Goal: Task Accomplishment & Management: Use online tool/utility

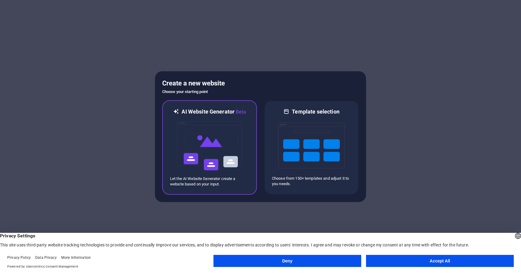
click at [223, 143] on img at bounding box center [210, 146] width 66 height 60
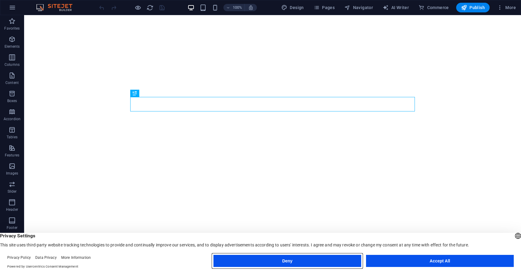
click at [346, 262] on button "Deny" at bounding box center [288, 261] width 148 height 12
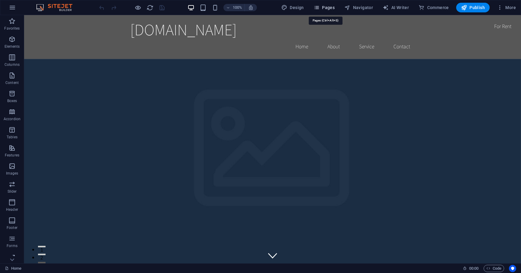
click at [326, 6] on span "Pages" at bounding box center [324, 8] width 21 height 6
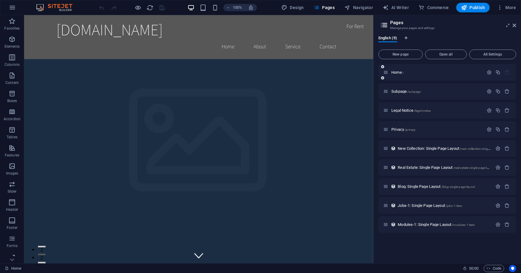
click at [387, 73] on icon at bounding box center [386, 72] width 5 height 5
click at [407, 70] on div "Home /" at bounding box center [434, 72] width 100 height 7
click at [411, 73] on p "Home /" at bounding box center [437, 72] width 91 height 4
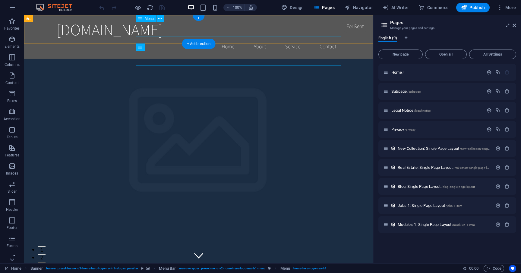
click at [223, 39] on nav "Home About Service Contact" at bounding box center [198, 46] width 285 height 15
click at [227, 39] on nav "Home About Service Contact" at bounding box center [198, 46] width 285 height 15
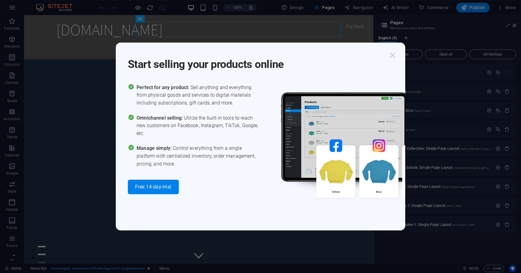
click at [392, 54] on icon "button" at bounding box center [392, 55] width 11 height 11
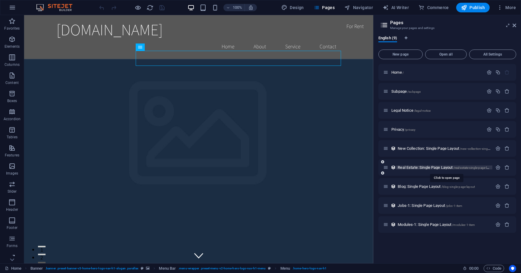
click at [438, 168] on span "Real Estate: Single Page Layout /real-estate-single-page-layout" at bounding box center [446, 167] width 97 height 5
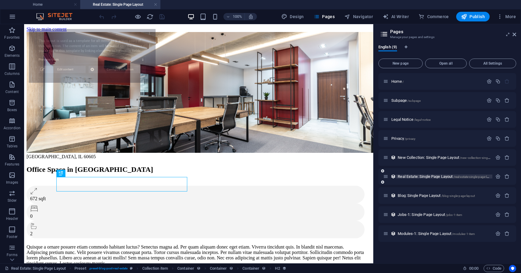
select select "68dd976825845315110b8486"
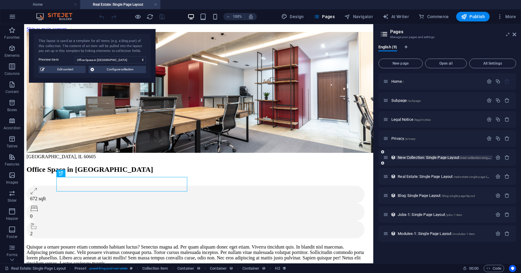
click at [436, 157] on span "New Collection: Single Page Layout /new-collection-single-page-layout" at bounding box center [452, 157] width 109 height 5
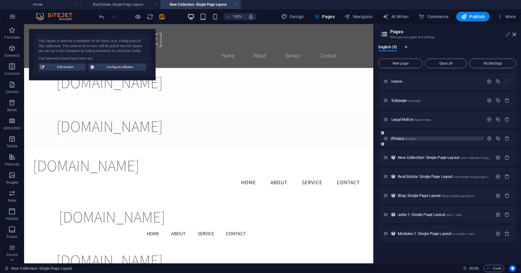
click at [427, 139] on p "Privacy /privacy" at bounding box center [437, 138] width 91 height 4
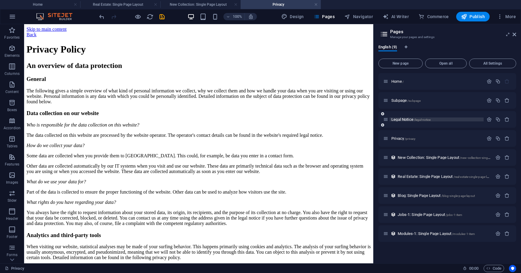
click at [422, 118] on span "/legal-notice" at bounding box center [422, 119] width 17 height 3
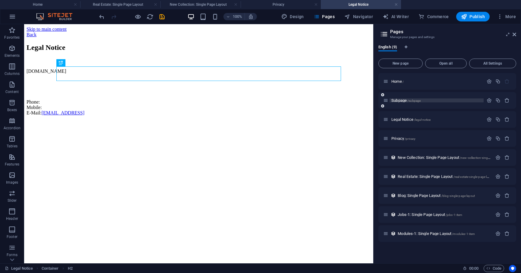
click at [416, 100] on span "/subpage" at bounding box center [414, 100] width 13 height 3
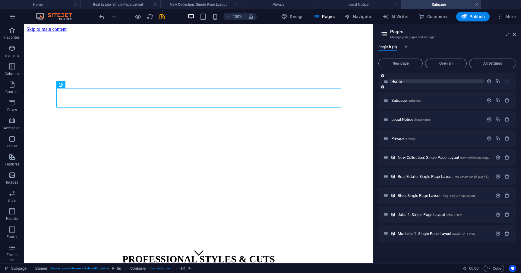
click at [417, 81] on p "Home /" at bounding box center [437, 81] width 91 height 4
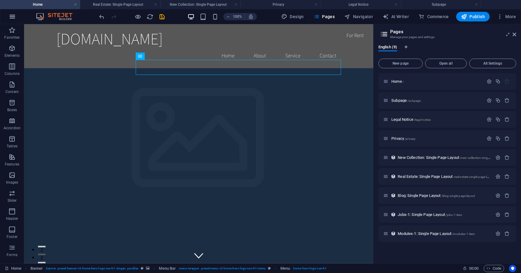
click at [12, 18] on icon "button" at bounding box center [12, 16] width 7 height 7
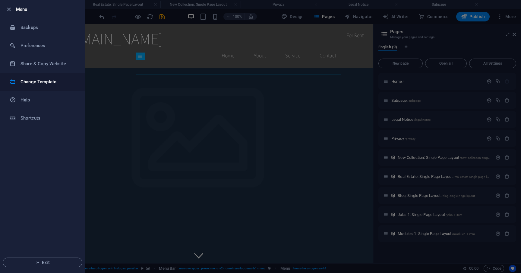
click at [63, 84] on h6 "Change Template" at bounding box center [49, 81] width 56 height 7
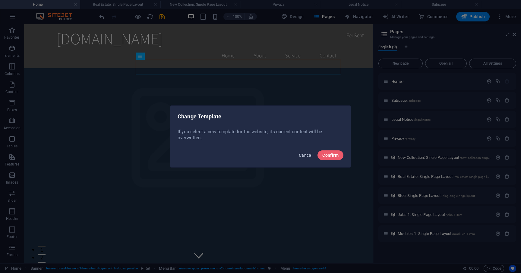
click at [308, 153] on span "Cancel" at bounding box center [306, 155] width 14 height 5
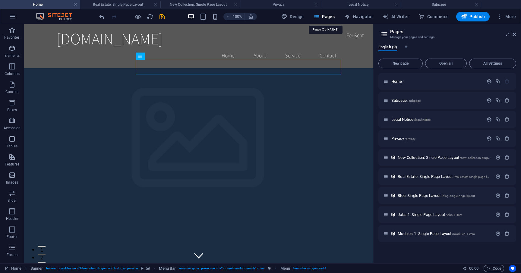
click at [321, 20] on button "Pages" at bounding box center [324, 17] width 26 height 10
click at [360, 17] on span "Navigator" at bounding box center [359, 17] width 29 height 6
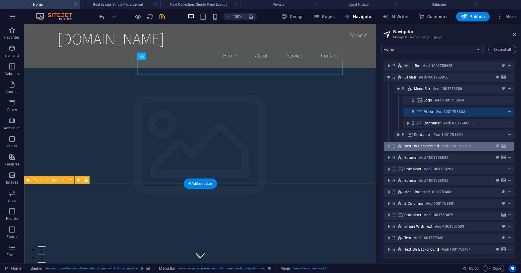
click at [435, 148] on span "Text on background" at bounding box center [422, 146] width 35 height 5
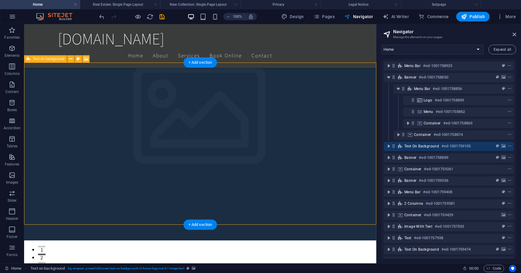
scroll to position [121, 0]
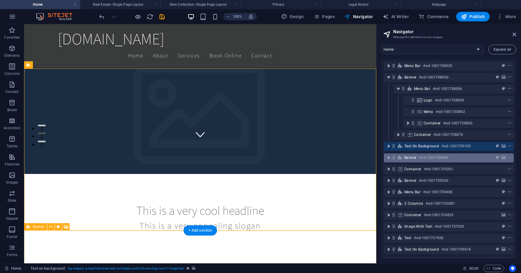
click at [433, 157] on h6 "#ed-1001758889" at bounding box center [433, 157] width 29 height 7
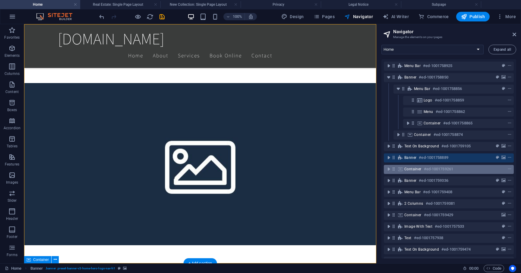
click at [433, 168] on h6 "#ed-1001759261" at bounding box center [438, 168] width 29 height 7
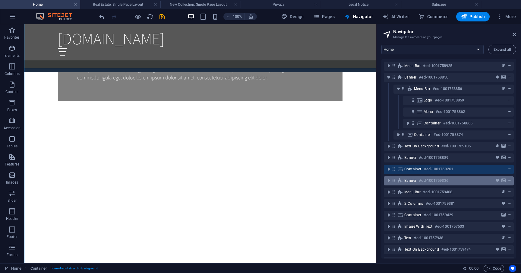
click at [433, 178] on h6 "#ed-1001759336" at bounding box center [433, 180] width 29 height 7
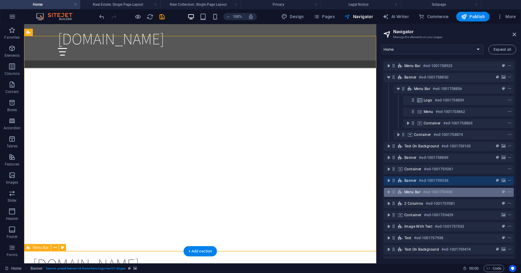
click at [433, 190] on h6 "#ed-1001759408" at bounding box center [437, 191] width 29 height 7
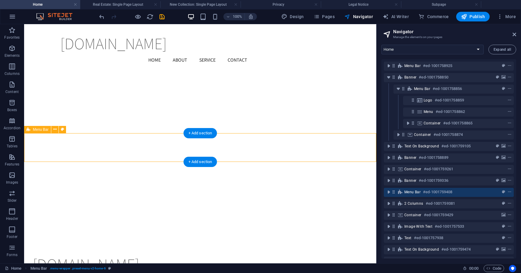
scroll to position [933, 0]
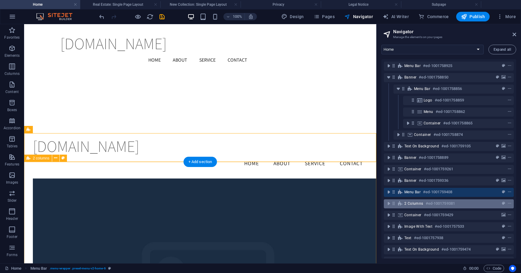
click at [431, 200] on h6 "#ed-1001759381" at bounding box center [440, 203] width 29 height 7
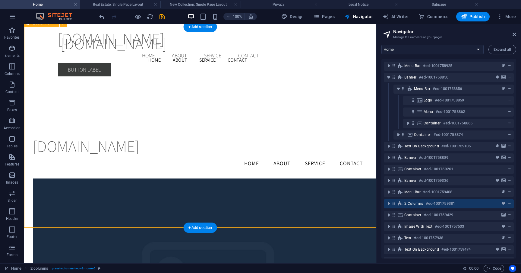
scroll to position [1039, 0]
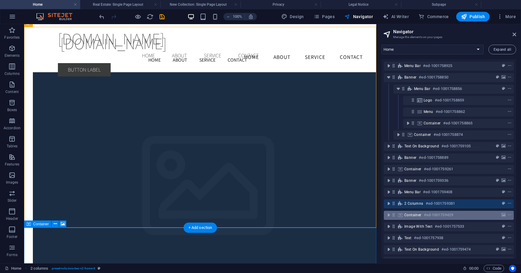
click at [434, 214] on h6 "#ed-1001759429" at bounding box center [438, 214] width 29 height 7
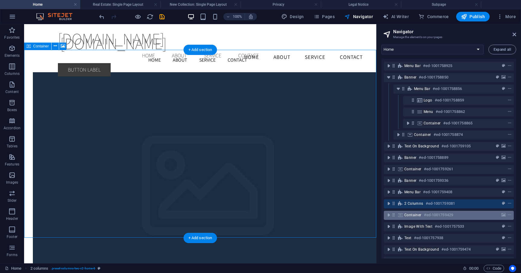
scroll to position [1217, 0]
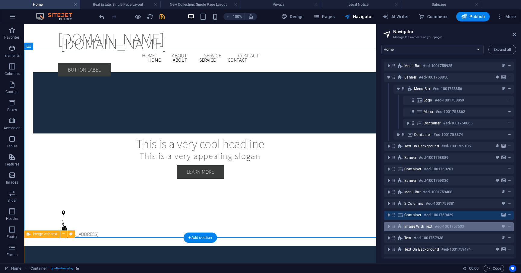
click at [435, 229] on h6 "#ed-1001757533" at bounding box center [449, 226] width 29 height 7
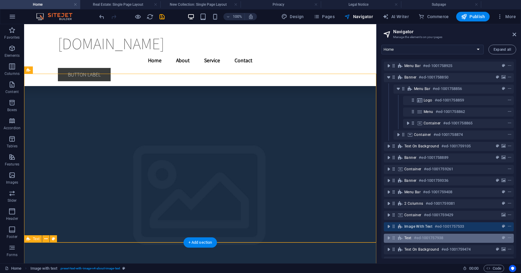
click at [435, 237] on h6 "#ed-1001757938" at bounding box center [428, 237] width 29 height 7
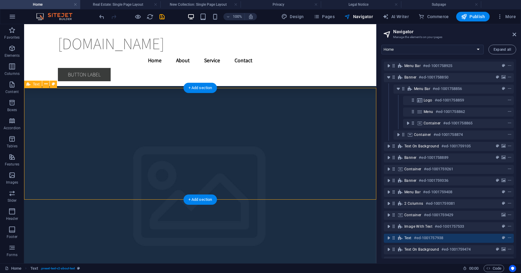
scroll to position [1541, 0]
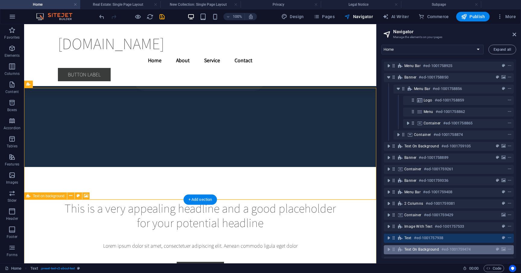
click at [434, 245] on div "Text on background #ed-1001759474" at bounding box center [449, 249] width 130 height 9
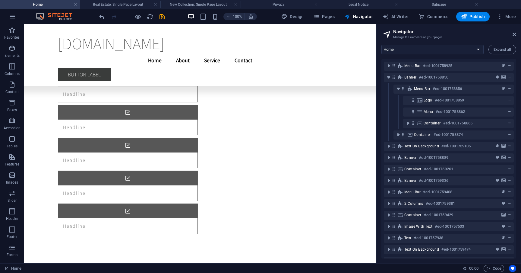
scroll to position [4046, 0]
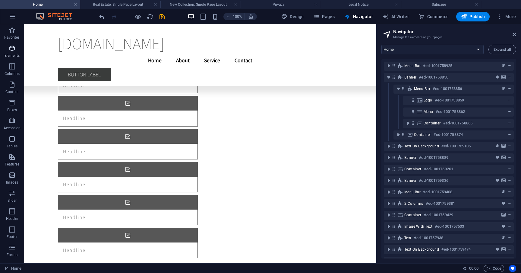
click at [13, 51] on icon "button" at bounding box center [11, 48] width 7 height 7
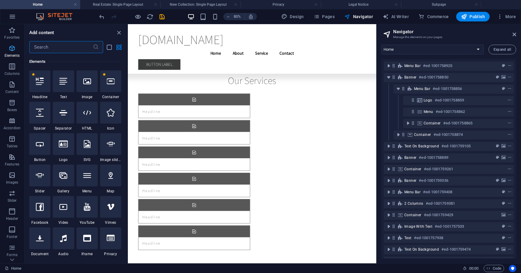
scroll to position [64, 0]
click at [12, 67] on icon "button" at bounding box center [11, 66] width 7 height 7
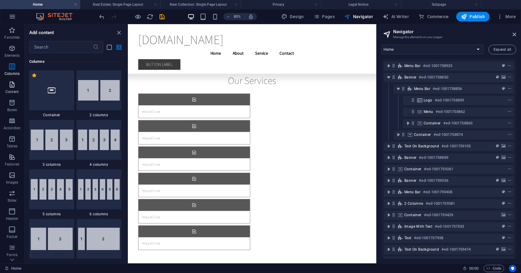
click at [14, 86] on icon "button" at bounding box center [11, 84] width 7 height 7
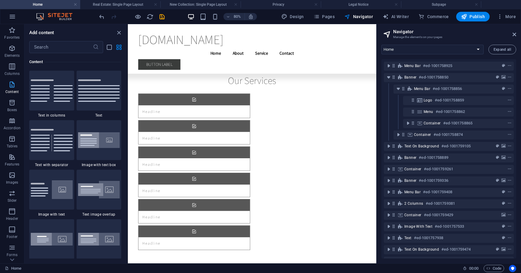
scroll to position [1056, 0]
click at [12, 18] on icon "button" at bounding box center [12, 16] width 7 height 7
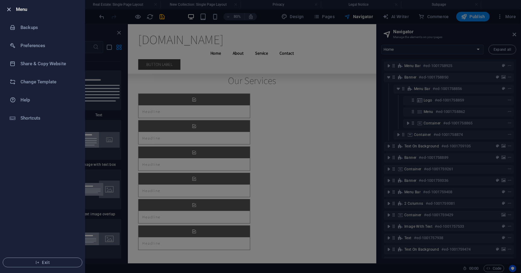
click at [10, 10] on icon "button" at bounding box center [8, 9] width 7 height 7
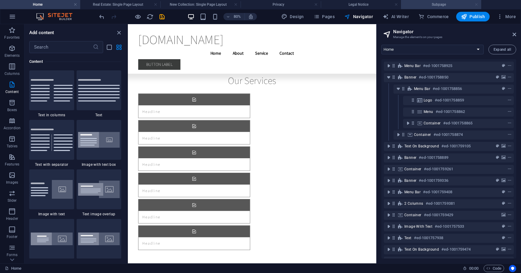
click at [478, 4] on link at bounding box center [477, 5] width 4 height 6
click at [397, 4] on link at bounding box center [397, 5] width 4 height 6
click at [316, 5] on link at bounding box center [316, 5] width 4 height 6
click at [238, 5] on h4 "New Collection: Single Page Layout" at bounding box center [201, 4] width 80 height 7
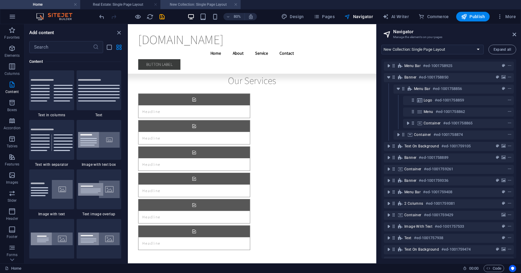
scroll to position [0, 0]
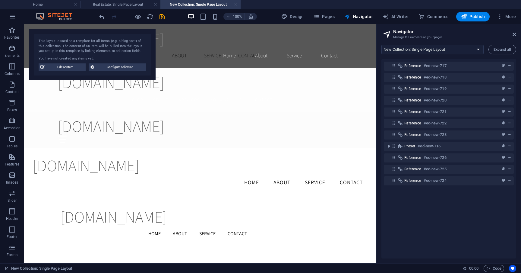
click at [237, 5] on link at bounding box center [236, 5] width 4 height 6
select select "18095147-en"
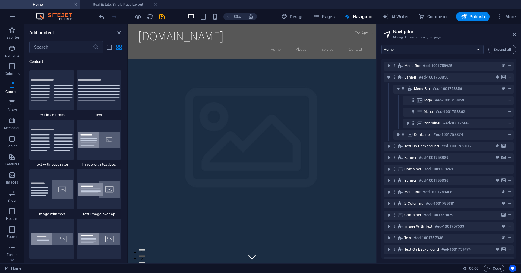
scroll to position [4292, 0]
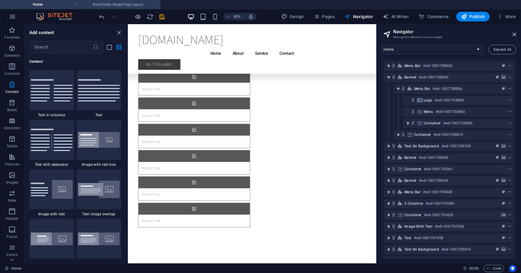
click at [155, 5] on link at bounding box center [156, 5] width 4 height 6
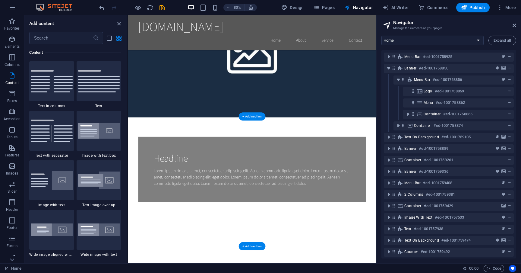
scroll to position [0, 0]
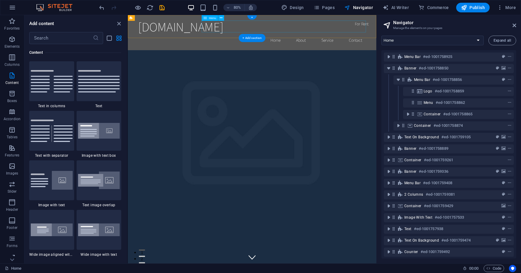
click at [312, 39] on nav "Home About Service Contact" at bounding box center [283, 46] width 285 height 15
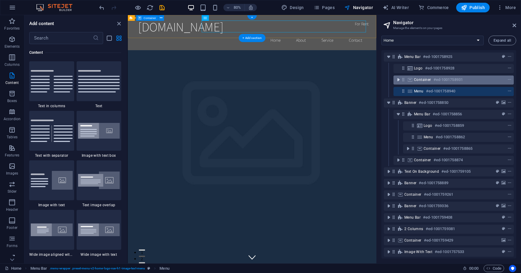
click at [398, 80] on icon "toggle-expand" at bounding box center [399, 80] width 6 height 6
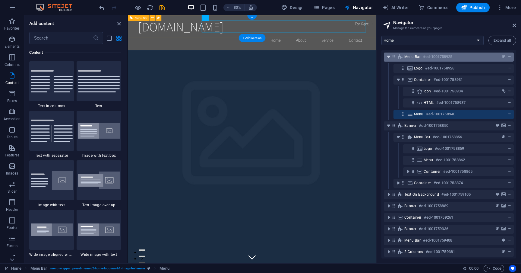
click at [391, 58] on icon "toggle-expand" at bounding box center [389, 57] width 6 height 6
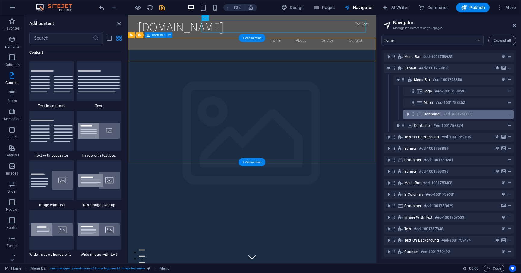
click at [409, 114] on icon "toggle-expand" at bounding box center [408, 114] width 6 height 6
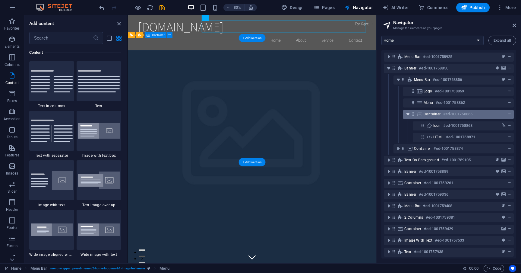
click at [409, 115] on icon "toggle-expand" at bounding box center [408, 114] width 6 height 6
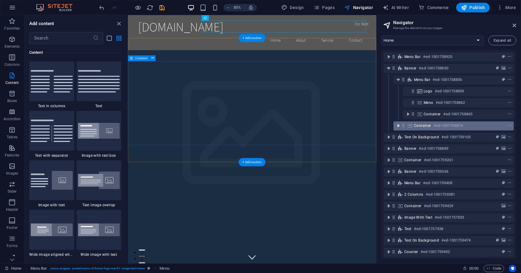
click at [397, 127] on icon "toggle-expand" at bounding box center [399, 126] width 6 height 6
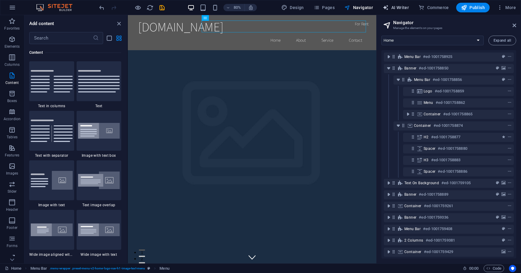
click at [398, 5] on span "AI Writer" at bounding box center [396, 8] width 26 height 6
select select "English"
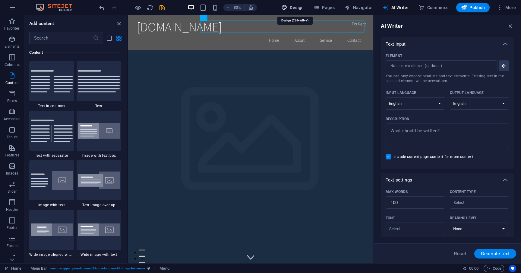
click at [296, 7] on span "Design" at bounding box center [293, 8] width 23 height 6
select select "rem"
select select "200"
select select "px"
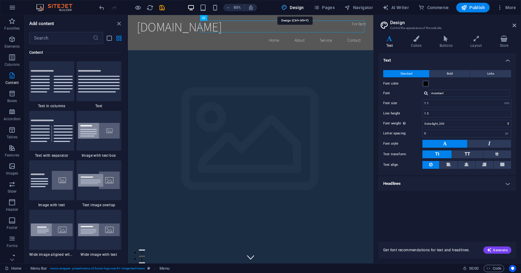
click at [296, 7] on span "Design" at bounding box center [293, 8] width 23 height 6
click at [46, 21] on h6 "Add content" at bounding box center [41, 23] width 25 height 7
click at [13, 7] on icon "button" at bounding box center [12, 7] width 7 height 7
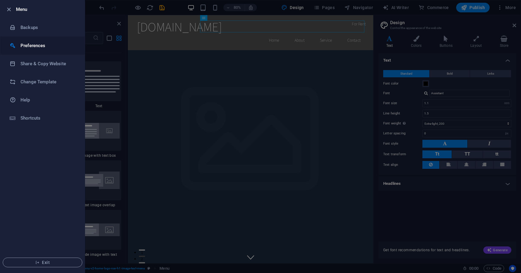
click at [39, 43] on h6 "Preferences" at bounding box center [49, 45] width 56 height 7
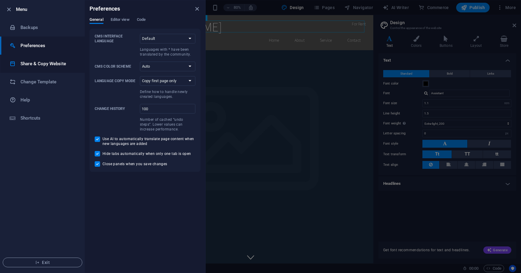
click at [58, 65] on h6 "Share & Copy Website" at bounding box center [49, 63] width 56 height 7
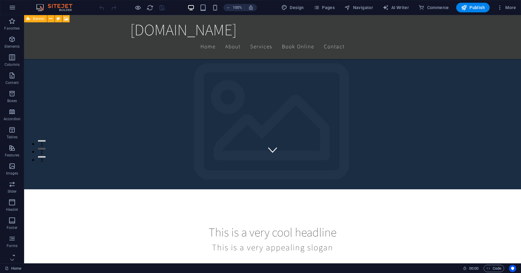
scroll to position [105, 0]
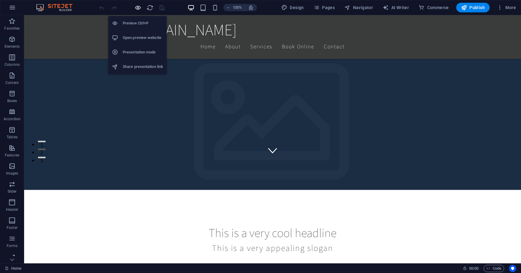
click at [138, 9] on icon "button" at bounding box center [138, 7] width 7 height 7
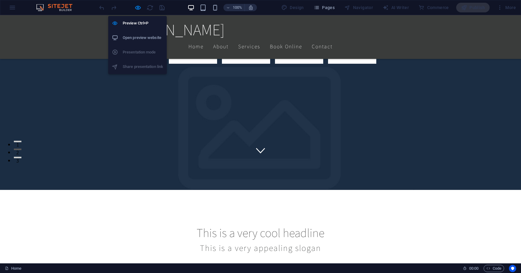
click at [145, 39] on h6 "Open preview website" at bounding box center [143, 37] width 40 height 7
click at [139, 10] on icon "button" at bounding box center [138, 7] width 7 height 7
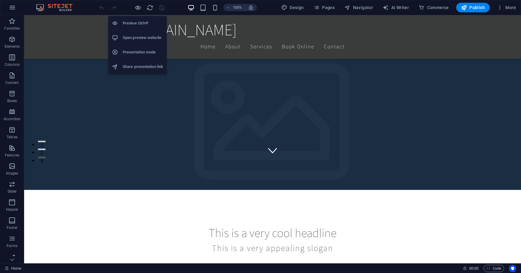
click at [151, 51] on h6 "Presentation mode" at bounding box center [143, 52] width 40 height 7
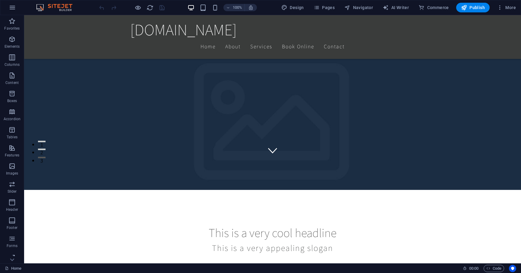
click at [56, 6] on img at bounding box center [57, 7] width 45 height 7
click at [62, 7] on img at bounding box center [57, 7] width 45 height 7
click at [39, 5] on img at bounding box center [57, 7] width 45 height 7
